Goal: Transaction & Acquisition: Subscribe to service/newsletter

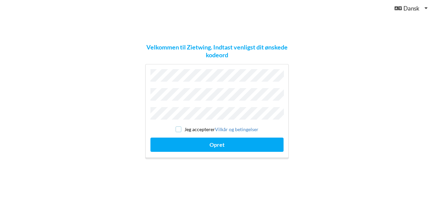
click at [180, 129] on input "checkbox" at bounding box center [179, 130] width 6 height 6
checkbox input "true"
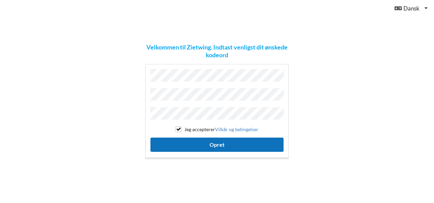
click at [193, 141] on button "Opret" at bounding box center [216, 145] width 133 height 14
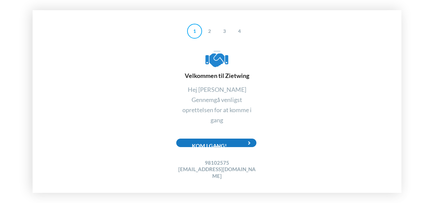
click at [212, 142] on div "Kom i gang!" at bounding box center [216, 143] width 80 height 8
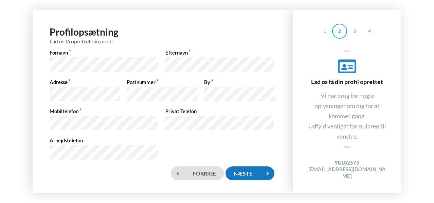
click at [242, 171] on div "Næste" at bounding box center [250, 174] width 49 height 14
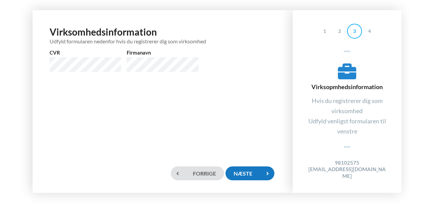
click at [242, 171] on div "Næste" at bounding box center [250, 174] width 49 height 14
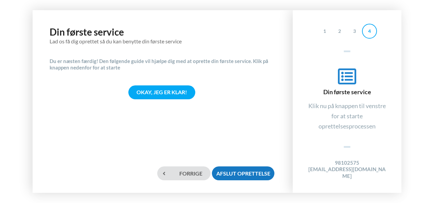
click at [248, 171] on div "Afslut oprettelse" at bounding box center [243, 174] width 63 height 14
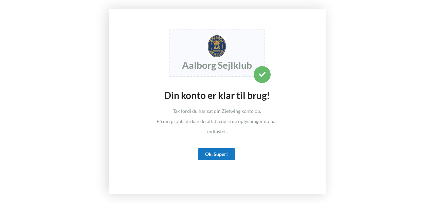
click at [228, 158] on div "Ok, Super!" at bounding box center [216, 154] width 37 height 12
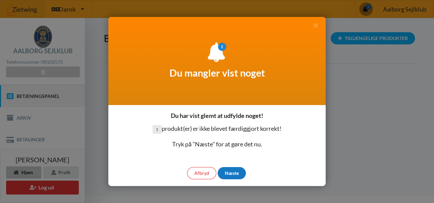
click at [235, 172] on div "Næste" at bounding box center [232, 173] width 28 height 12
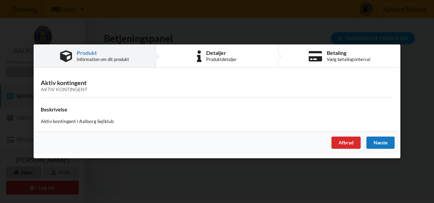
click at [382, 141] on div "Næste" at bounding box center [381, 143] width 28 height 12
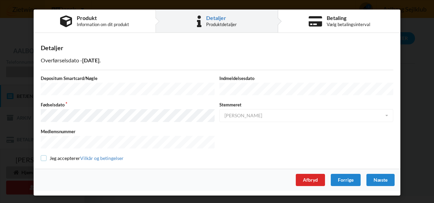
click at [45, 156] on input "checkbox" at bounding box center [44, 159] width 6 height 6
checkbox input "true"
click at [384, 175] on div "Næste" at bounding box center [381, 180] width 28 height 12
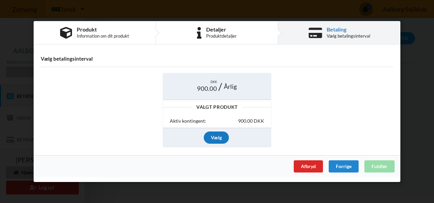
click at [217, 136] on div "Vælg" at bounding box center [216, 138] width 25 height 12
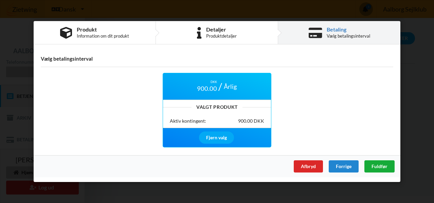
click at [386, 167] on span "Fuldfør" at bounding box center [380, 167] width 16 height 6
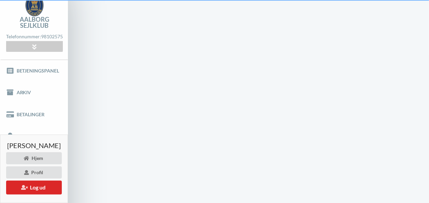
scroll to position [13, 0]
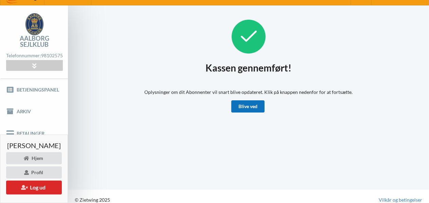
click at [255, 105] on link "Blive ved" at bounding box center [247, 107] width 33 height 12
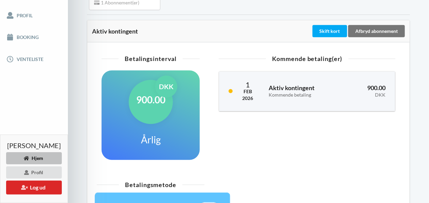
scroll to position [185, 0]
